Goal: Ask a question

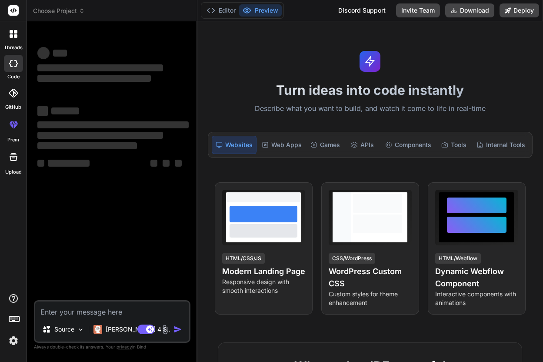
click at [14, 38] on div at bounding box center [13, 34] width 18 height 18
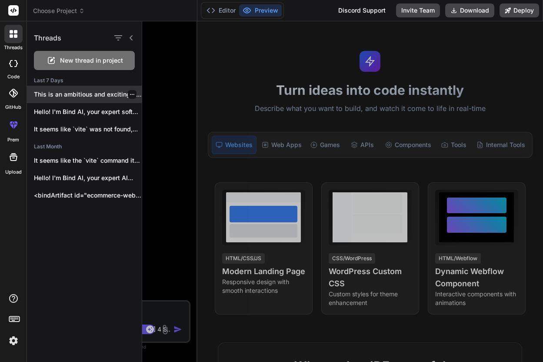
click at [91, 98] on p "This is an ambitious and exciting project!..." at bounding box center [88, 94] width 108 height 9
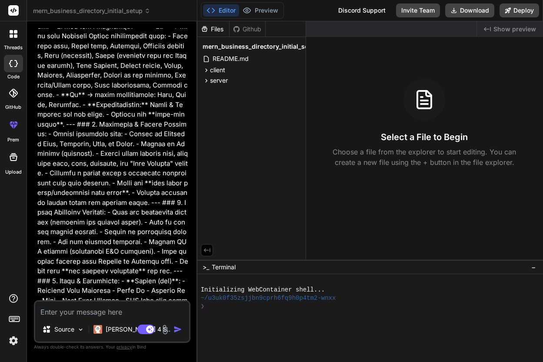
scroll to position [388, 0]
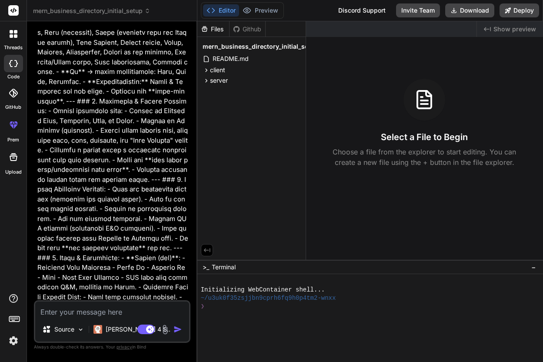
click at [12, 34] on icon at bounding box center [11, 35] width 3 height 3
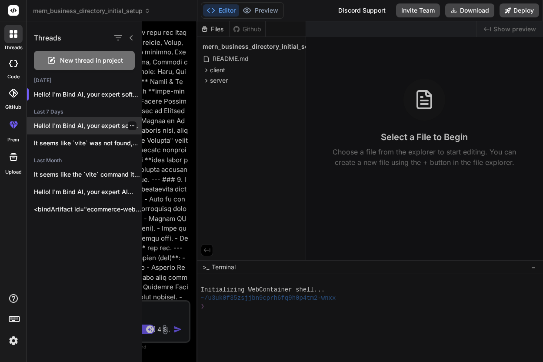
click at [110, 127] on p "Hello! I'm Bind AI, your expert software..." at bounding box center [88, 125] width 108 height 9
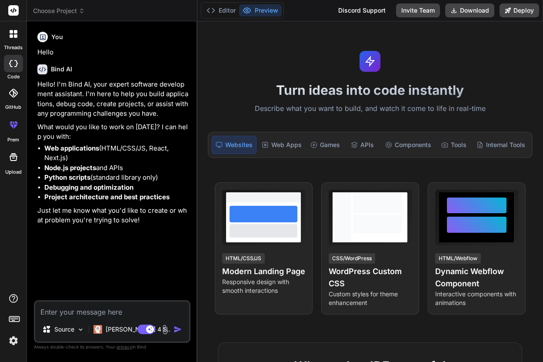
scroll to position [0, 0]
click at [63, 320] on div "Source Claude 4 S.. Agent Mode. When this toggle is activated, AI automatically…" at bounding box center [112, 321] width 157 height 43
click at [62, 329] on p "Source" at bounding box center [64, 329] width 20 height 9
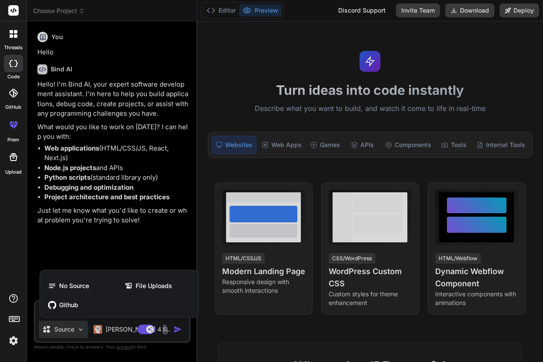
click at [62, 329] on div at bounding box center [271, 181] width 543 height 362
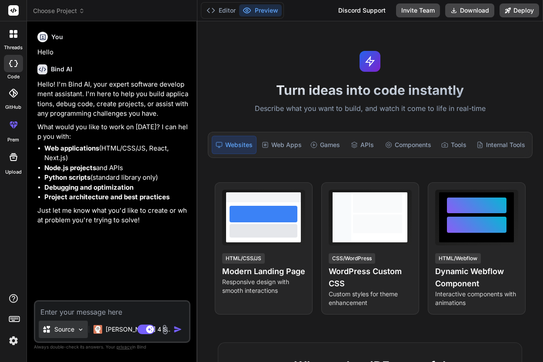
click at [62, 329] on p "Source" at bounding box center [64, 329] width 20 height 9
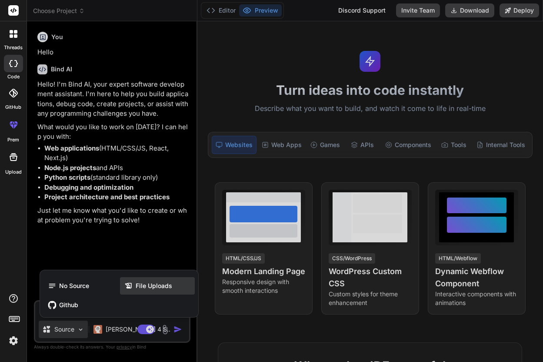
click at [147, 284] on span "File Uploads" at bounding box center [154, 285] width 37 height 9
type textarea "x"
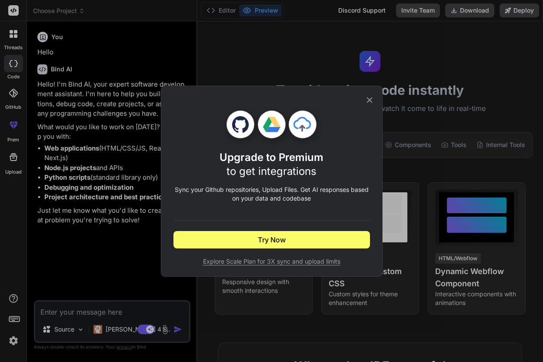
click at [371, 102] on icon at bounding box center [370, 100] width 10 height 10
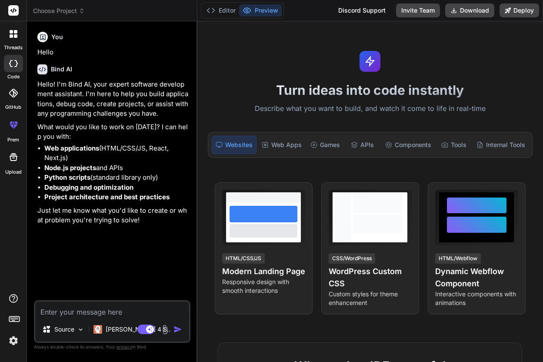
click at [14, 340] on img at bounding box center [13, 340] width 15 height 15
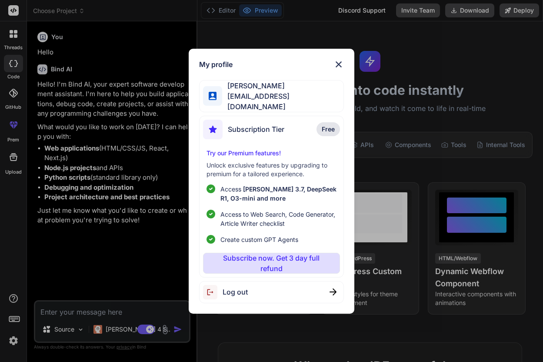
click at [338, 69] on img at bounding box center [339, 64] width 10 height 10
